Goal: Task Accomplishment & Management: Manage account settings

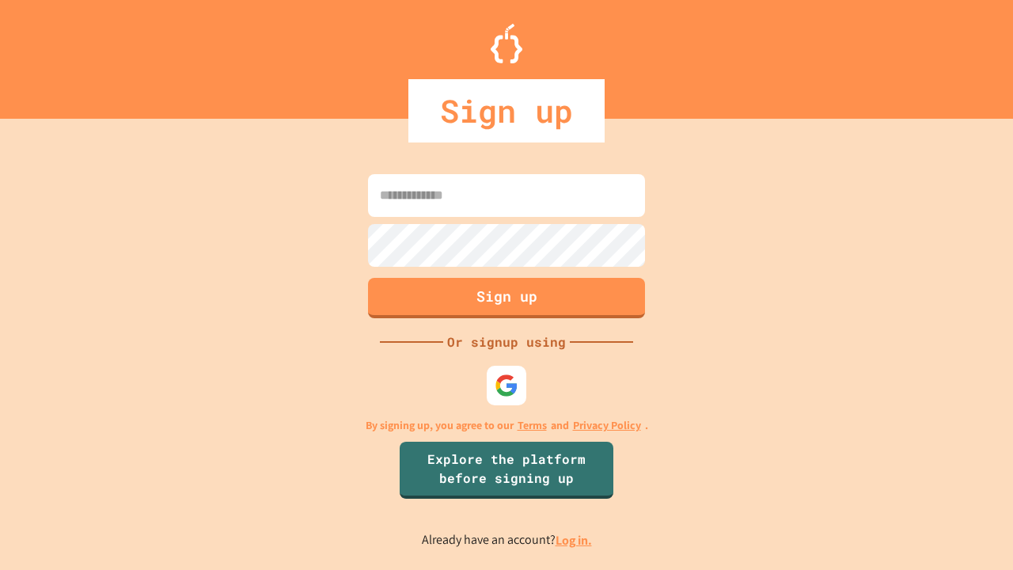
click at [574, 540] on link "Log in." at bounding box center [573, 540] width 36 height 17
